Goal: Task Accomplishment & Management: Use online tool/utility

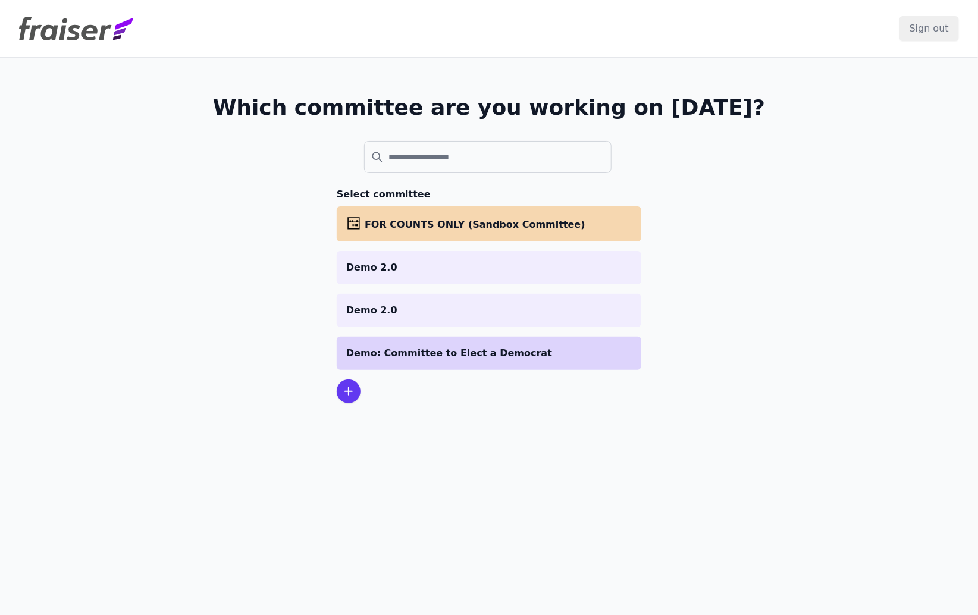
click at [466, 346] on p "Demo: Committee to Elect a Democrat" at bounding box center [488, 353] width 285 height 14
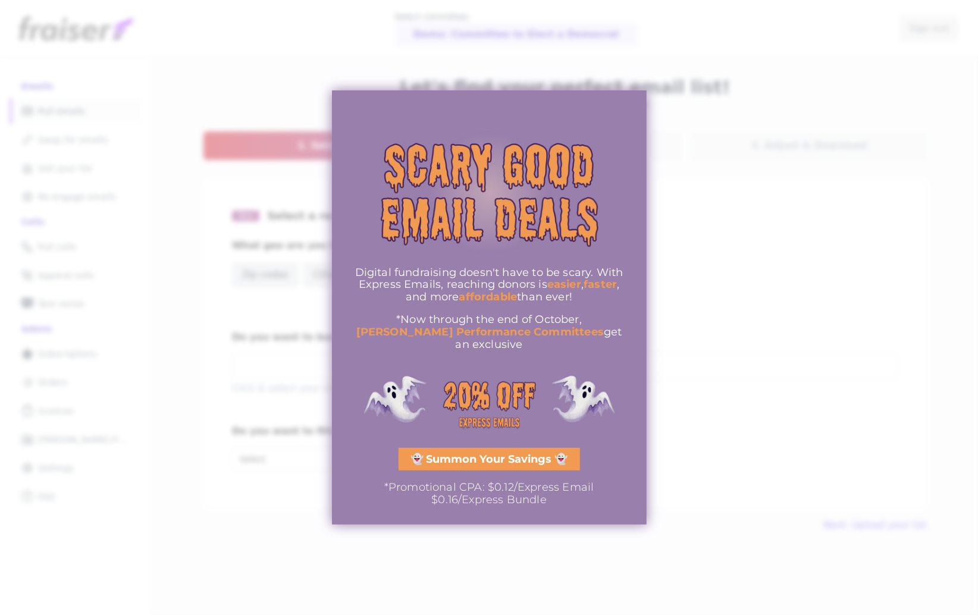
click at [715, 231] on div at bounding box center [489, 307] width 978 height 615
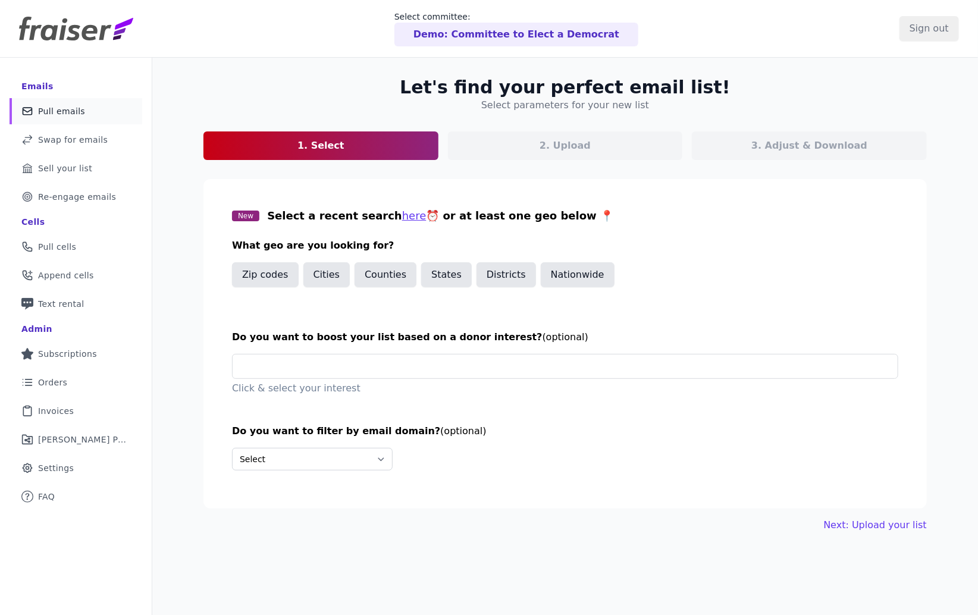
click at [54, 111] on span "Pull emails" at bounding box center [61, 111] width 47 height 12
